Goal: Task Accomplishment & Management: Use online tool/utility

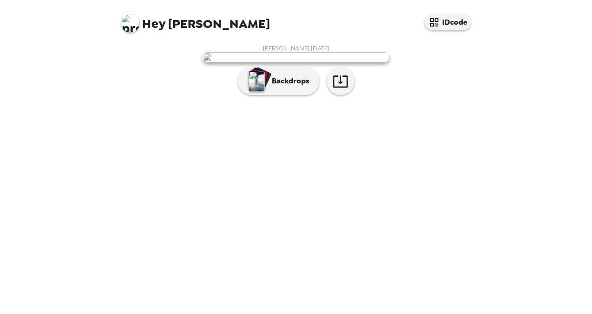
scroll to position [22, 0]
click at [261, 93] on div "button" at bounding box center [257, 80] width 19 height 23
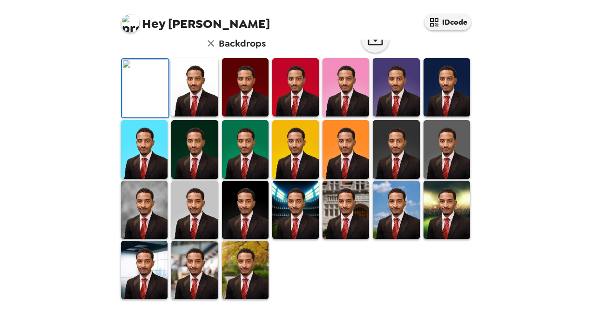
scroll to position [250, 0]
click at [190, 273] on img at bounding box center [194, 270] width 47 height 58
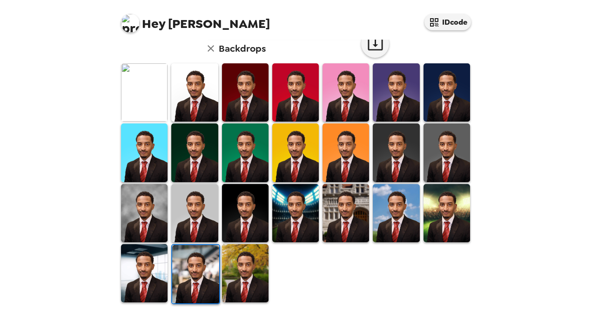
click at [157, 207] on img at bounding box center [144, 213] width 47 height 58
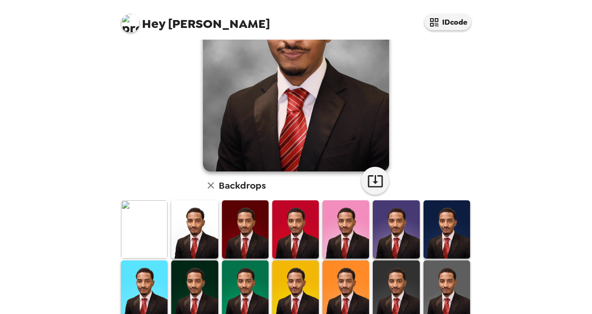
scroll to position [233, 0]
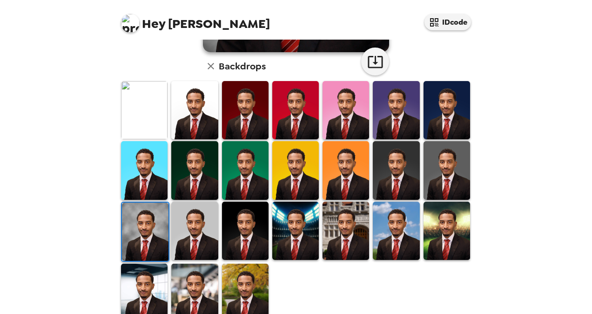
drag, startPoint x: 153, startPoint y: 286, endPoint x: 174, endPoint y: 286, distance: 21.9
click at [153, 286] on img at bounding box center [144, 292] width 47 height 58
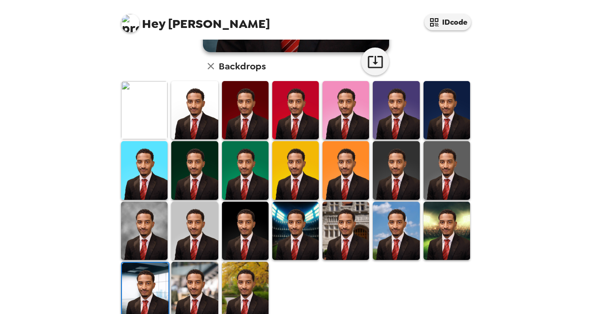
click at [188, 286] on img at bounding box center [194, 290] width 47 height 58
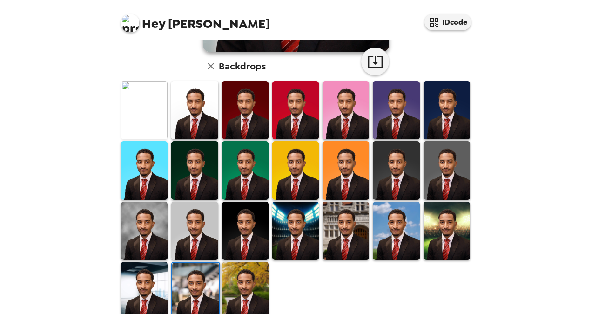
click at [194, 290] on img at bounding box center [195, 291] width 47 height 58
click at [254, 181] on img at bounding box center [245, 170] width 47 height 58
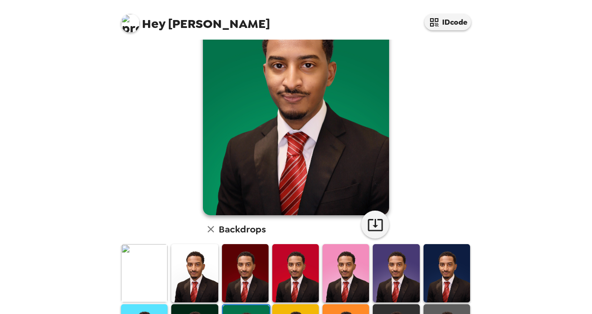
scroll to position [186, 0]
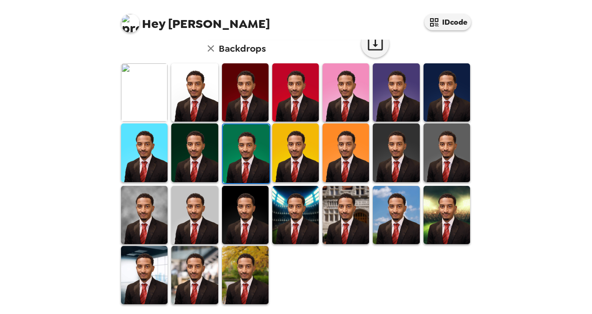
click at [199, 213] on img at bounding box center [194, 215] width 47 height 58
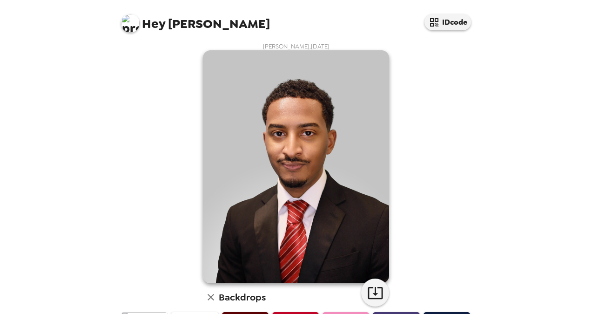
scroll to position [0, 0]
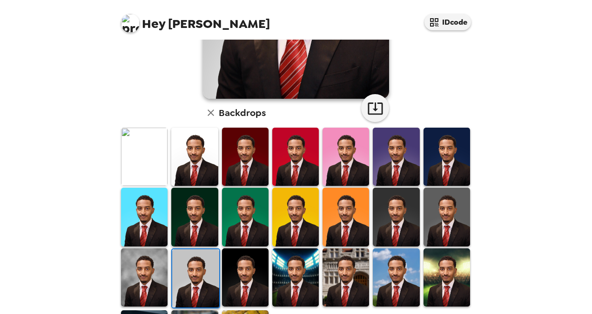
click at [193, 155] on img at bounding box center [194, 156] width 47 height 58
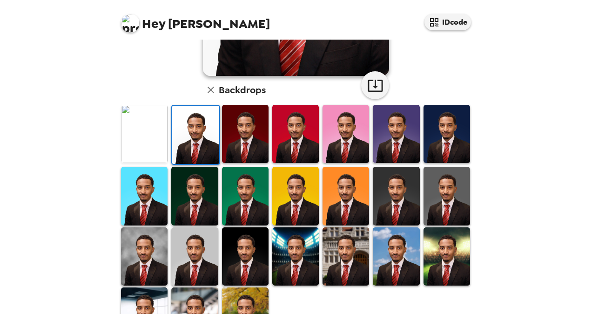
scroll to position [250, 0]
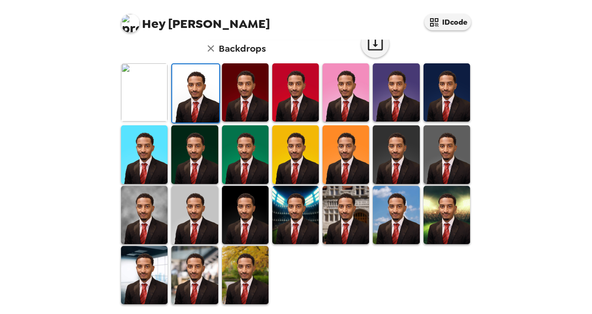
drag, startPoint x: 152, startPoint y: 214, endPoint x: 161, endPoint y: 211, distance: 10.2
click at [152, 214] on img at bounding box center [144, 215] width 47 height 58
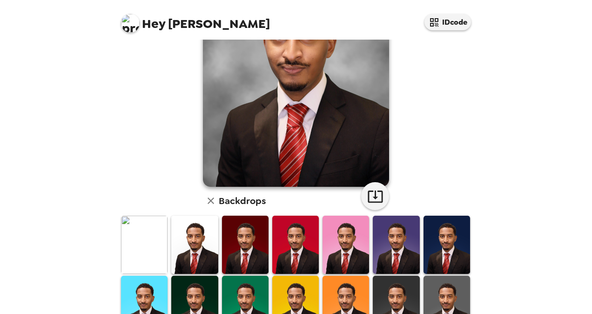
scroll to position [0, 0]
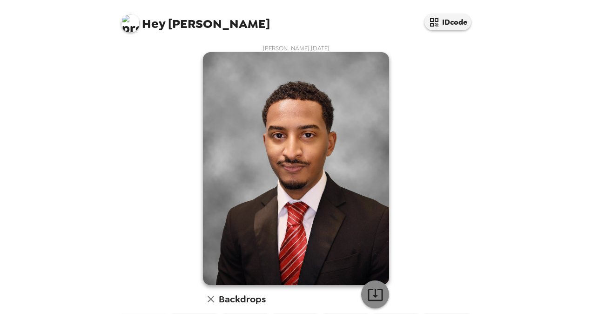
click at [374, 293] on icon "button" at bounding box center [375, 294] width 16 height 16
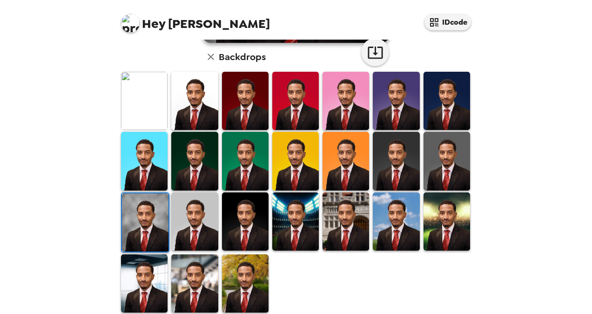
scroll to position [250, 0]
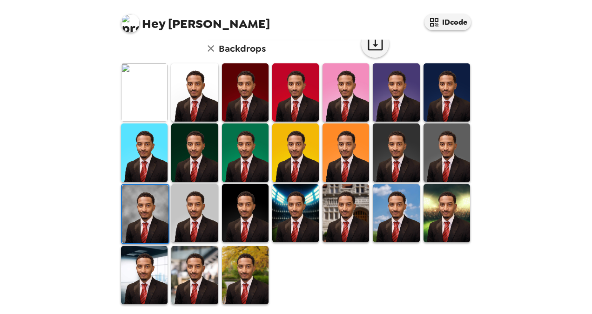
drag, startPoint x: 180, startPoint y: 263, endPoint x: 207, endPoint y: 262, distance: 27.0
click at [180, 263] on img at bounding box center [194, 275] width 47 height 58
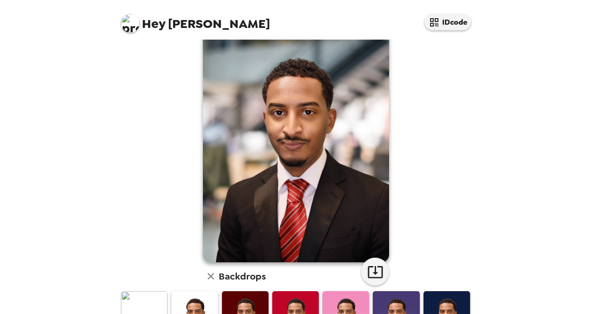
scroll to position [0, 0]
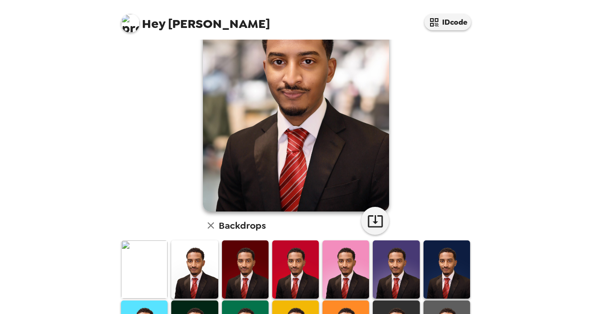
scroll to position [140, 0]
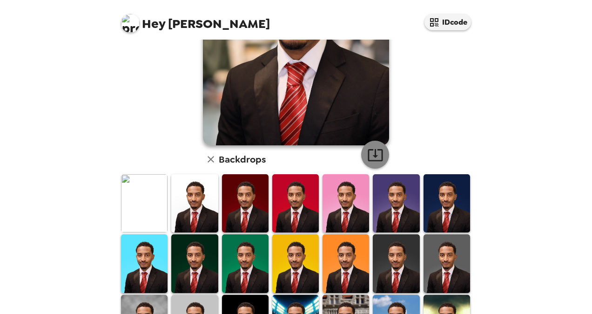
click at [372, 154] on icon "button" at bounding box center [375, 155] width 16 height 16
click at [152, 196] on img at bounding box center [144, 203] width 47 height 58
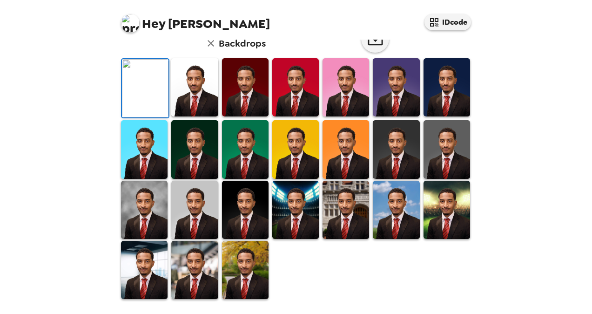
scroll to position [233, 0]
click at [191, 237] on img at bounding box center [194, 210] width 47 height 58
